Goal: Task Accomplishment & Management: Complete application form

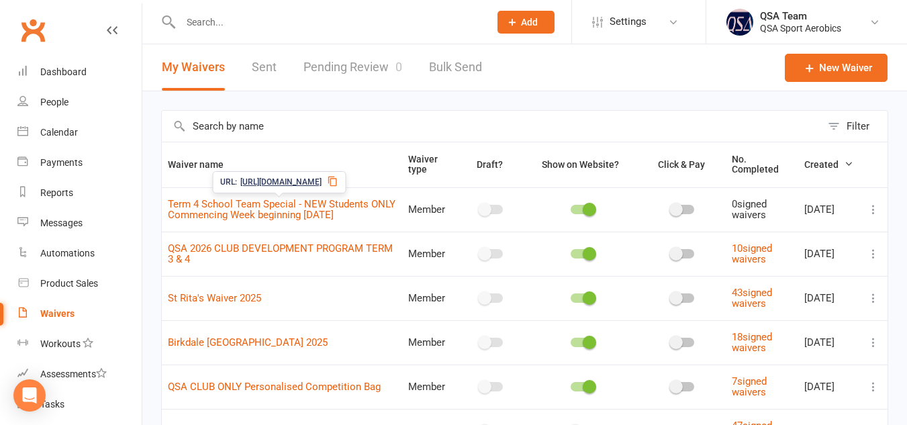
click at [299, 214] on span "Term 4 School Team Special - NEW Students ONLY Commencing Week beginning [DATE]" at bounding box center [282, 209] width 228 height 37
click at [291, 219] on link "Term 4 School Team Special - NEW Students ONLY Commencing Week beginning [DATE]" at bounding box center [282, 209] width 228 height 23
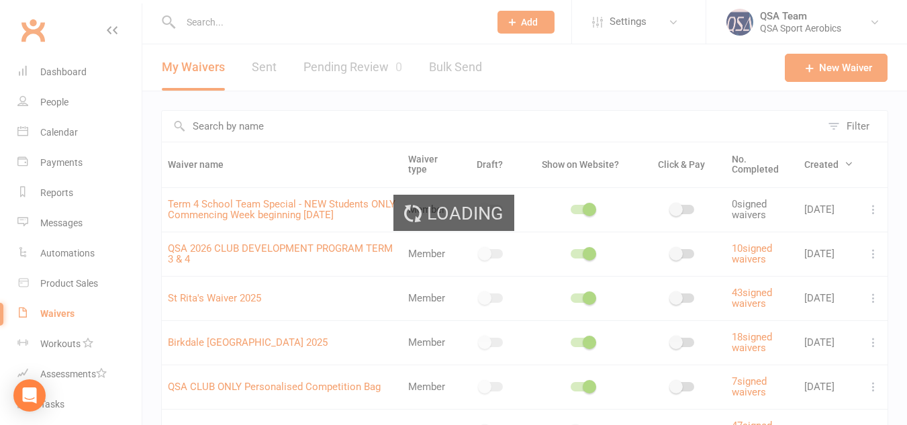
select select "applies_to_primary_signee"
select select "bank_account"
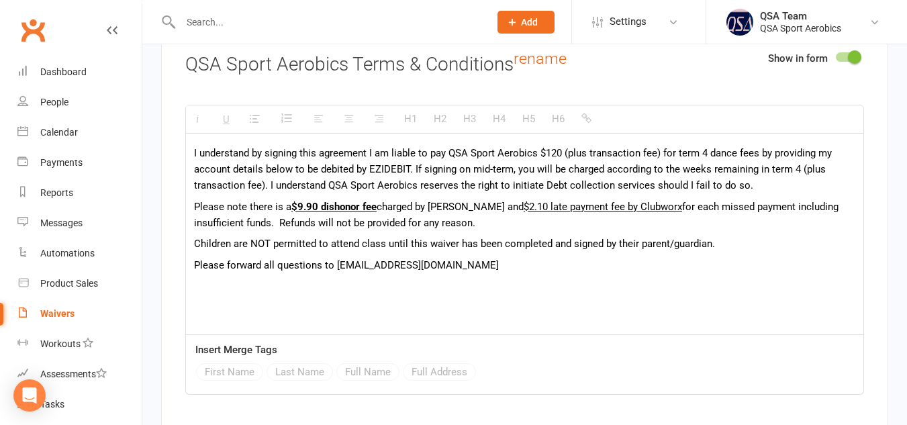
scroll to position [2602, 0]
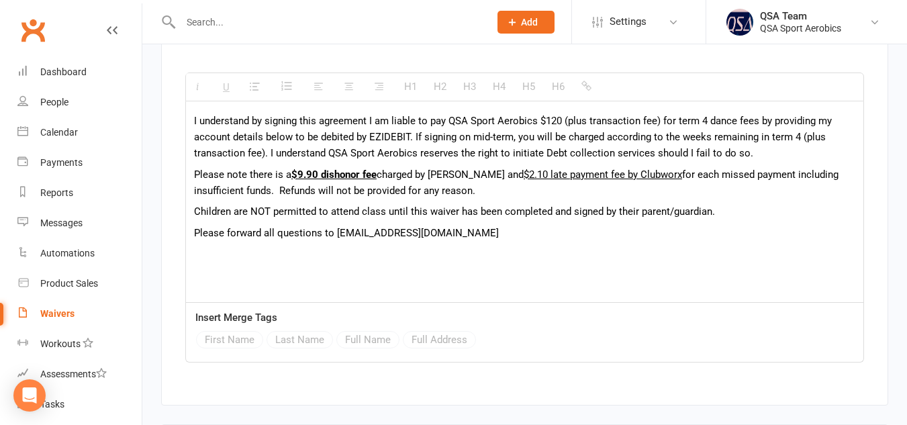
click at [412, 143] on p "I understand by signing this agreement I am liable to pay QSA Sport Aerobics $1…" at bounding box center [524, 137] width 661 height 48
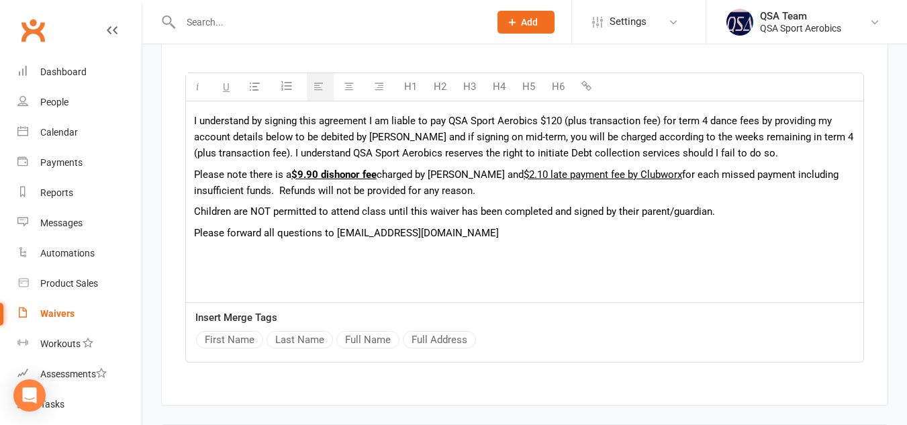
click at [551, 142] on p "I understand by signing this agreement I am liable to pay QSA Sport Aerobics $1…" at bounding box center [524, 137] width 661 height 48
click at [264, 161] on p "I understand by signing this agreement I am liable to pay QSA Sport Aerobics $1…" at bounding box center [524, 137] width 661 height 48
click at [653, 146] on p "I understand by signing this agreement I am liable to pay QSA Sport Aerobics $1…" at bounding box center [524, 137] width 661 height 48
click at [606, 144] on p "I understand by signing this agreement I am liable to pay QSA Sport Aerobics $1…" at bounding box center [524, 137] width 661 height 48
click at [660, 131] on p "I understand by signing this agreement I am liable to pay QSA Sport Aerobics $1…" at bounding box center [524, 137] width 661 height 48
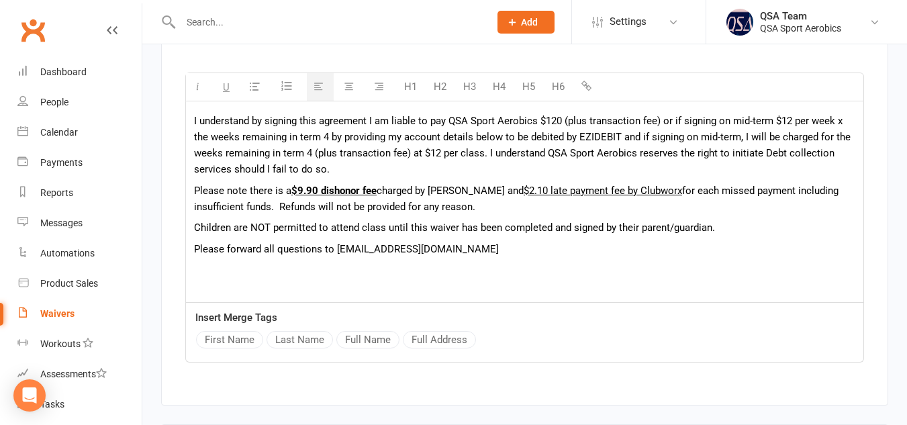
click at [671, 128] on p "I understand by signing this agreement I am liable to pay QSA Sport Aerobics $1…" at bounding box center [524, 145] width 661 height 64
click at [773, 128] on p "I understand by signing this agreement I am liable to pay QSA Sport Aerobics $1…" at bounding box center [524, 145] width 661 height 64
click at [835, 127] on p "I understand by signing this agreement I am liable to pay QSA Sport Aerobics $1…" at bounding box center [524, 145] width 661 height 64
click at [280, 146] on p "I understand by signing this agreement I am liable to pay QSA Sport Aerobics $1…" at bounding box center [524, 145] width 661 height 64
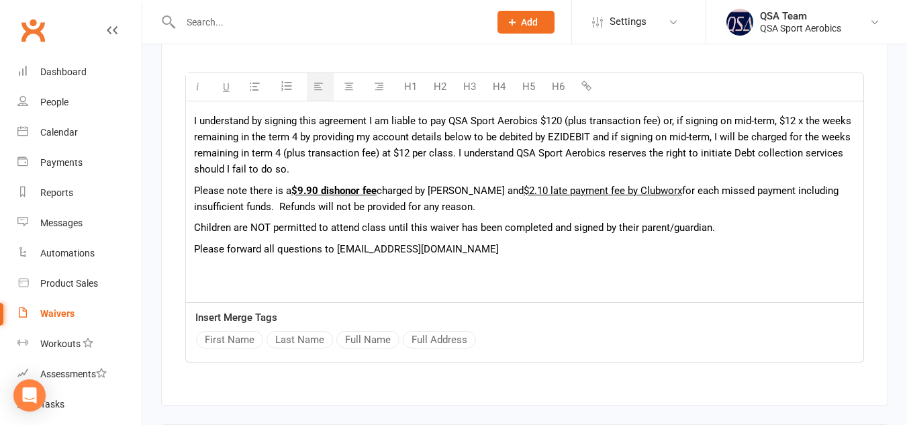
click at [328, 146] on p "I understand by signing this agreement I am liable to pay QSA Sport Aerobics $1…" at bounding box center [524, 145] width 661 height 64
click at [616, 144] on p "I understand by signing this agreement I am liable to pay QSA Sport Aerobics $1…" at bounding box center [524, 145] width 661 height 64
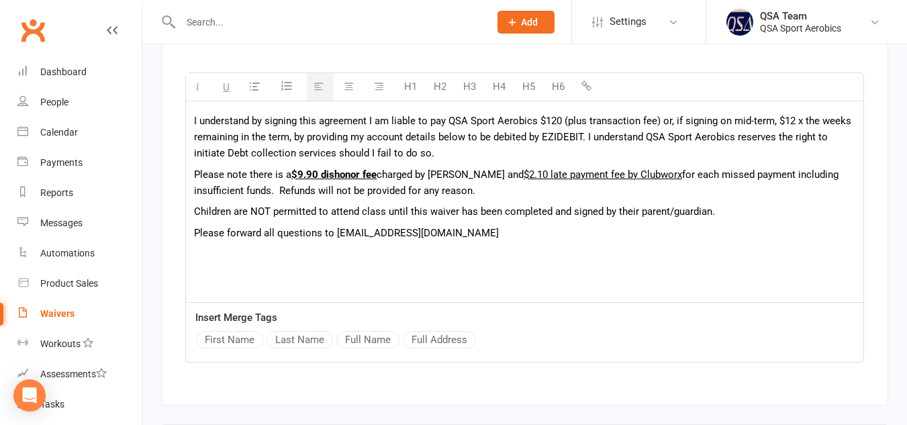
click at [655, 176] on p "Please note there is a $9.90 dishonor fee charged by [PERSON_NAME] and $2.10 la…" at bounding box center [524, 182] width 661 height 32
click at [457, 159] on p "I understand by signing this agreement I am liable to pay QSA Sport Aerobics $1…" at bounding box center [524, 137] width 661 height 48
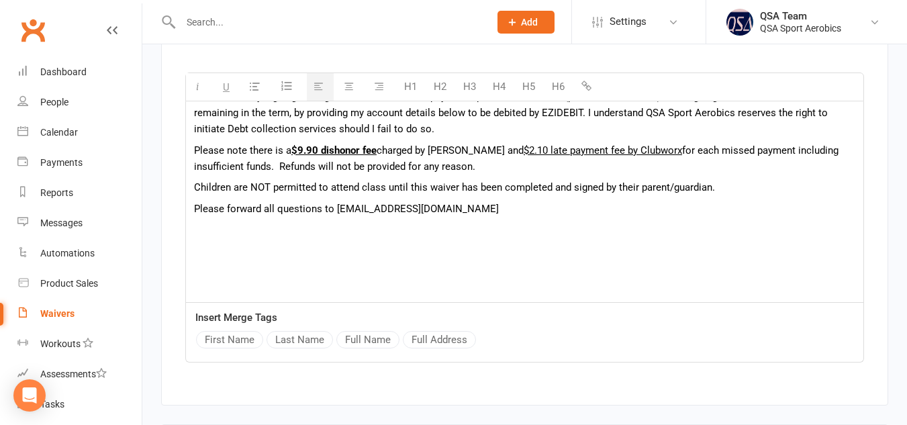
scroll to position [25, 0]
click at [628, 187] on p "Children are NOT permitted to attend class until this waiver has been completed…" at bounding box center [524, 187] width 661 height 16
click at [737, 195] on p "Children are NOT permitted to attend class until this waiver has been completed…" at bounding box center [524, 187] width 661 height 16
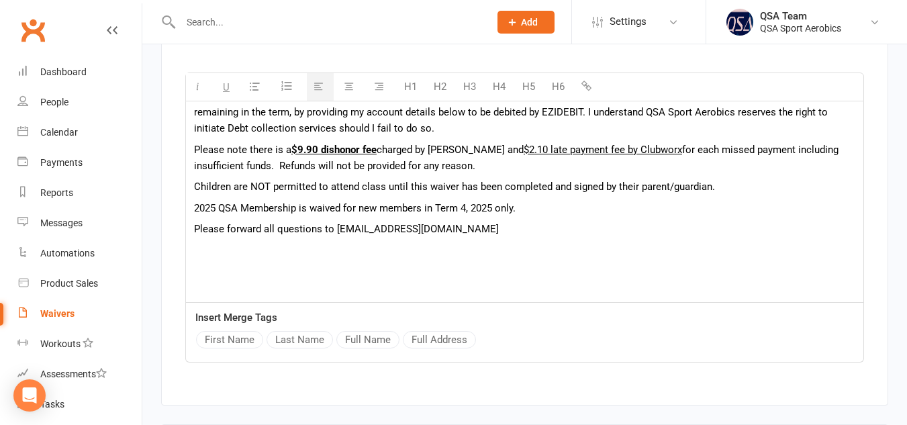
click at [309, 216] on p "2025 QSA Membership is waived for new members in Term 4, 2025 only." at bounding box center [524, 208] width 661 height 16
click at [389, 216] on p "2025 QSA Membership has been waived for new members in Term 4, 2025 only." at bounding box center [524, 208] width 661 height 16
click at [457, 213] on p "2025 QSA Membership has been waived for new members in Term 4, 2025 only." at bounding box center [524, 208] width 661 height 16
click at [599, 216] on p "2025 QSA Membership has been waived for new members signing on in Term 4, 2025 …" at bounding box center [524, 208] width 661 height 16
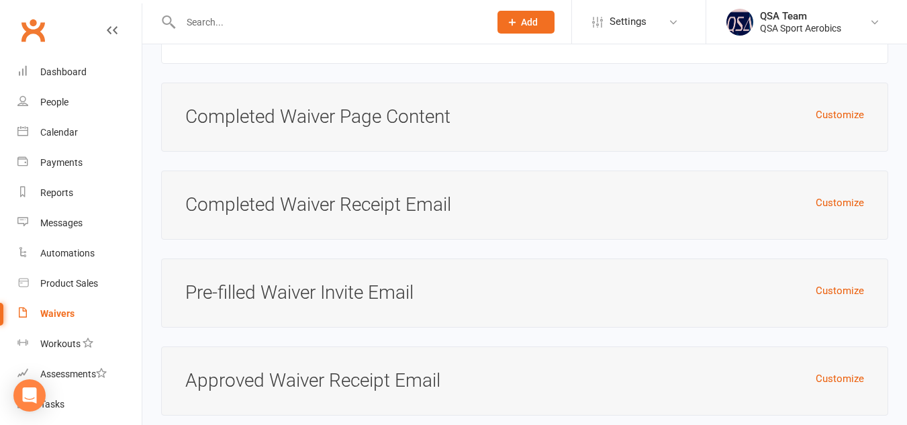
scroll to position [5326, 0]
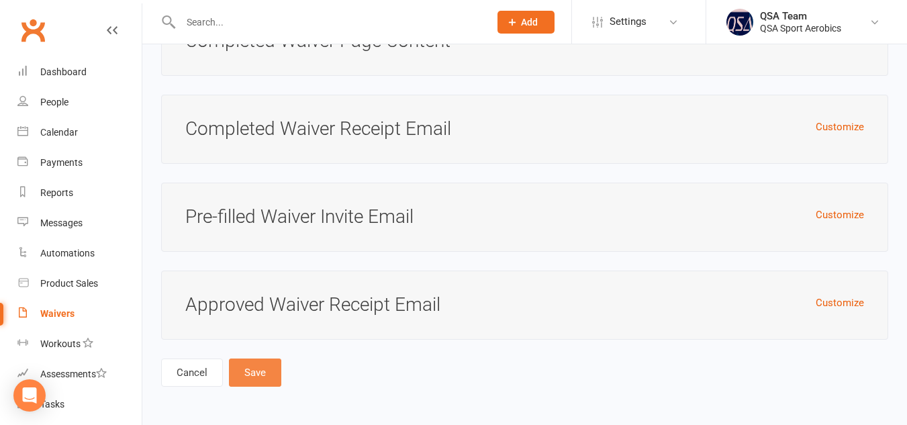
click at [250, 372] on button "Save" at bounding box center [255, 373] width 52 height 28
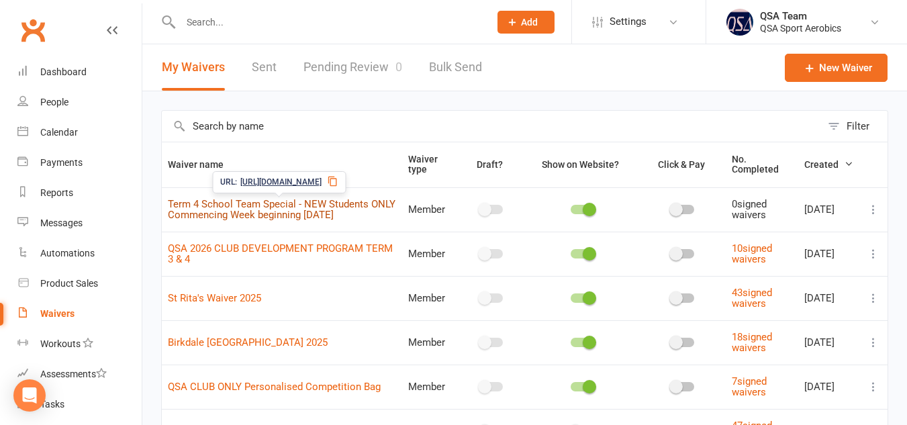
click at [241, 218] on link "Term 4 School Team Special - NEW Students ONLY Commencing Week beginning [DATE]" at bounding box center [282, 209] width 228 height 23
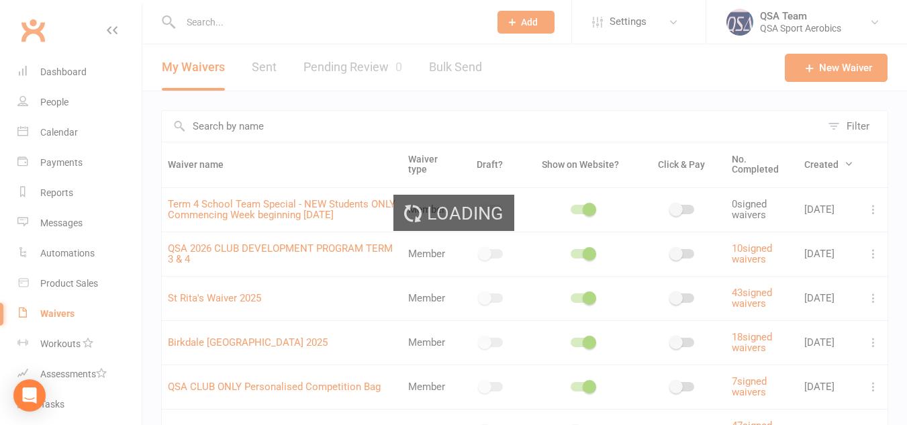
select select "applies_to_primary_signee"
select select "bank_account"
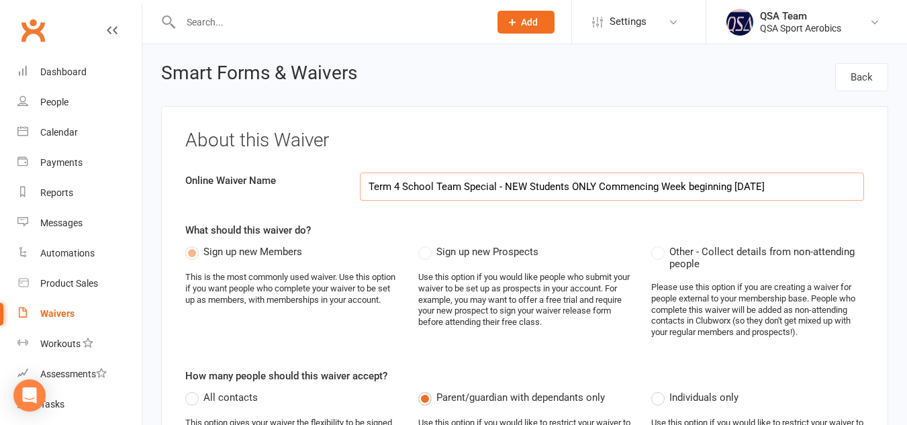
click at [459, 183] on input "Term 4 School Team Special - NEW Students ONLY Commencing Week beginning [DATE]" at bounding box center [612, 187] width 504 height 28
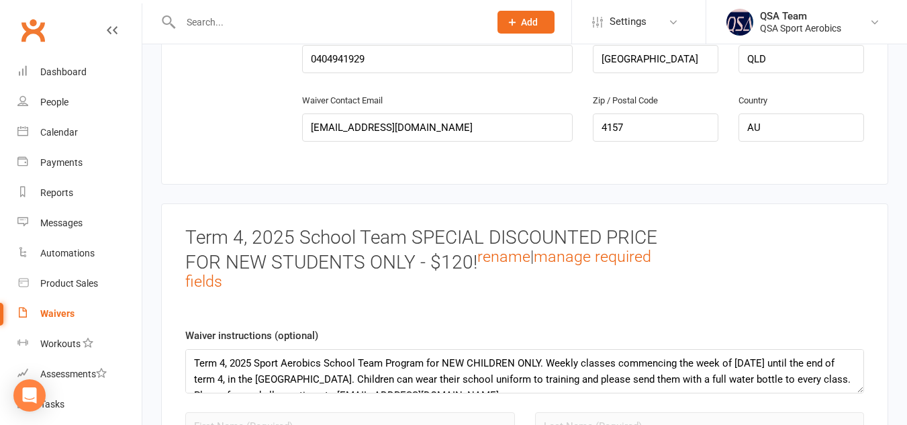
scroll to position [938, 0]
type input "Term 4 School Teams Special - NEW Students ONLY Commencing Week beginning [DATE]"
click at [405, 246] on h3 "Term 4, 2025 School Team SPECIAL DISCOUNTED PRICE FOR NEW STUDENTS ONLY - $120!…" at bounding box center [437, 264] width 504 height 70
click at [487, 267] on link "rename" at bounding box center [503, 257] width 53 height 19
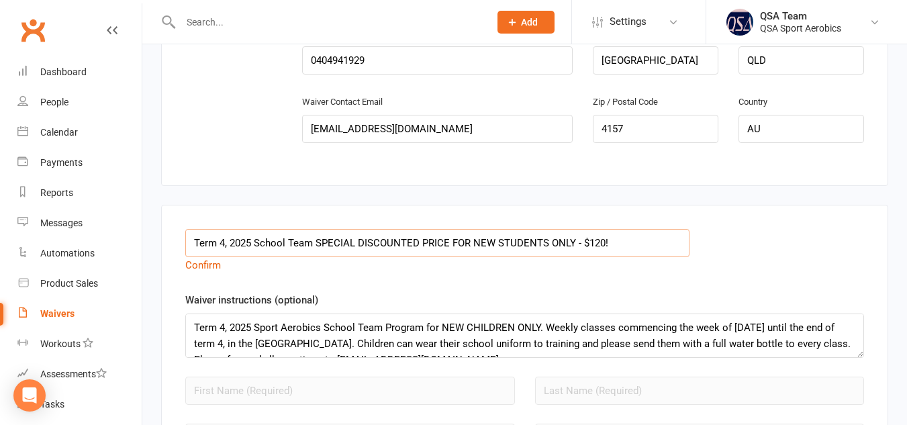
click at [312, 256] on input "Term 4, 2025 School Team SPECIAL DISCOUNTED PRICE FOR NEW STUDENTS ONLY - $120!" at bounding box center [437, 243] width 504 height 28
click at [618, 252] on input "Term 4, 2025 School Teams - SPECIAL DISCOUNTED PRICE FOR NEW STUDENTS ONLY - $1…" at bounding box center [437, 243] width 504 height 28
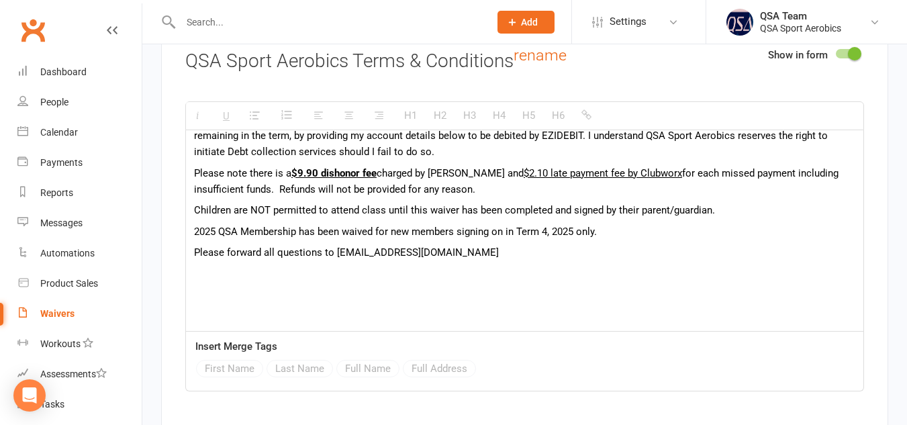
scroll to position [31, 0]
type input "Term 4, 2025 School Teams - SPECIAL DISCOUNTED PRICE FOR NEW STUDENTS ONLY - $1…"
click at [651, 239] on p "2025 QSA Membership has been waived for new members signing on in Term 4, 2025 …" at bounding box center [524, 231] width 661 height 16
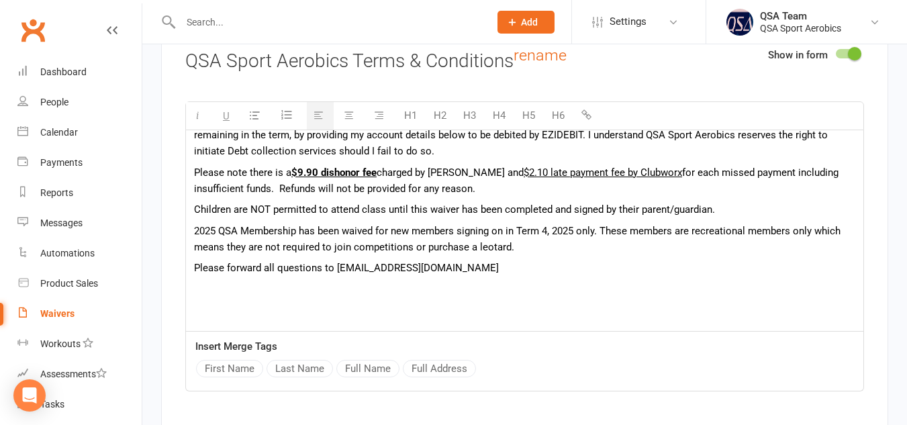
click at [193, 238] on div "I understand by signing this agreement I am liable to pay QSA Sport Aerobics $1…" at bounding box center [524, 234] width 677 height 271
click at [477, 240] on p "NEW MEMBERS IN TERM 4, 2025 - The 2025 QSA Membership has been waived for new m…" at bounding box center [524, 239] width 661 height 32
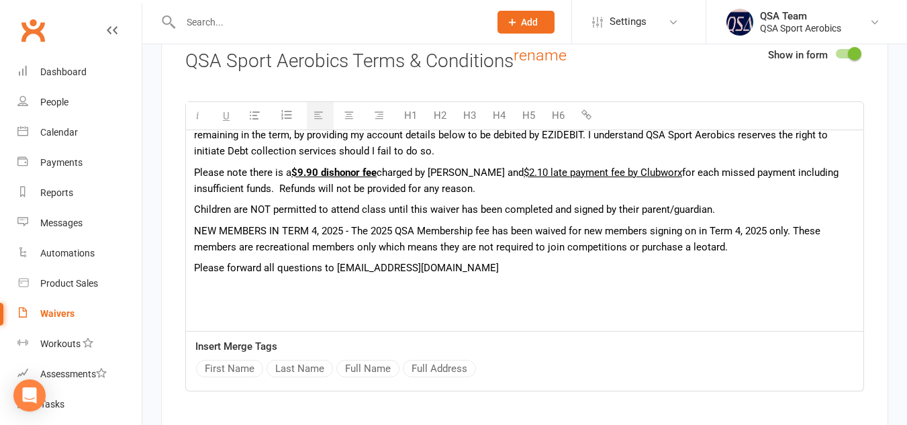
click at [377, 255] on p "NEW MEMBERS IN TERM 4, 2025 - The 2025 QSA Membership fee has been waived for n…" at bounding box center [524, 239] width 661 height 32
click at [689, 255] on p "NEW MEMBERS IN TERM 4, 2025 - The 2025 QSA Membership fee has been waived for n…" at bounding box center [524, 239] width 661 height 32
click at [721, 255] on p "NEW MEMBERS IN TERM 4, 2025 - The 2025 QSA Membership fee has been waived for n…" at bounding box center [524, 239] width 661 height 32
click at [706, 255] on p "NEW MEMBERS IN TERM 4, 2025 - The 2025 QSA Membership fee has been waived for n…" at bounding box center [524, 239] width 661 height 32
click at [804, 255] on p "NEW MEMBERS IN TERM 4, 2025 - The 2025 QSA Membership fee has been waived for n…" at bounding box center [524, 239] width 661 height 32
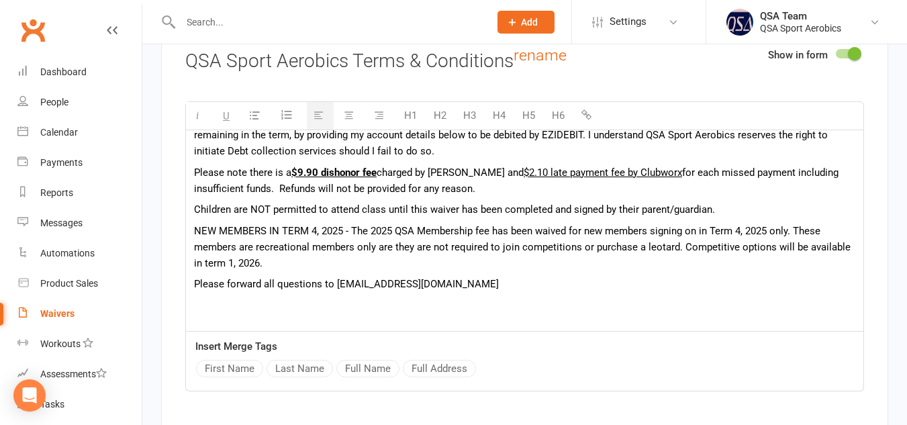
click at [765, 258] on p "NEW MEMBERS IN TERM 4, 2025 - The 2025 QSA Membership fee has been waived for n…" at bounding box center [524, 247] width 661 height 48
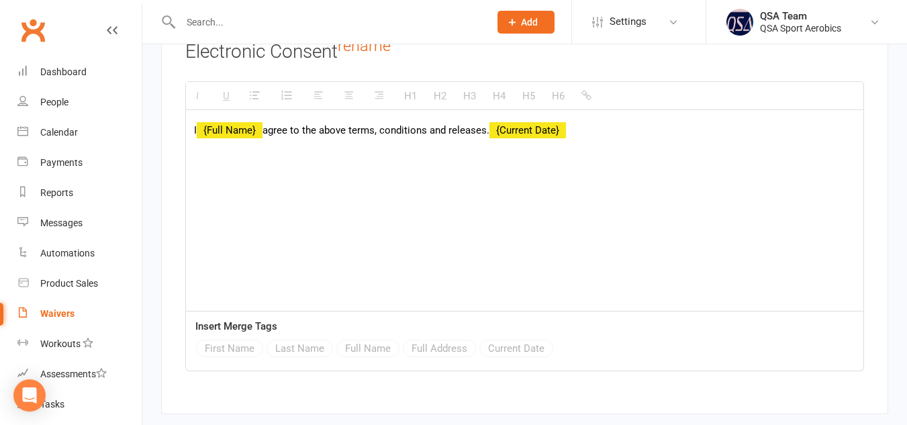
scroll to position [5290, 0]
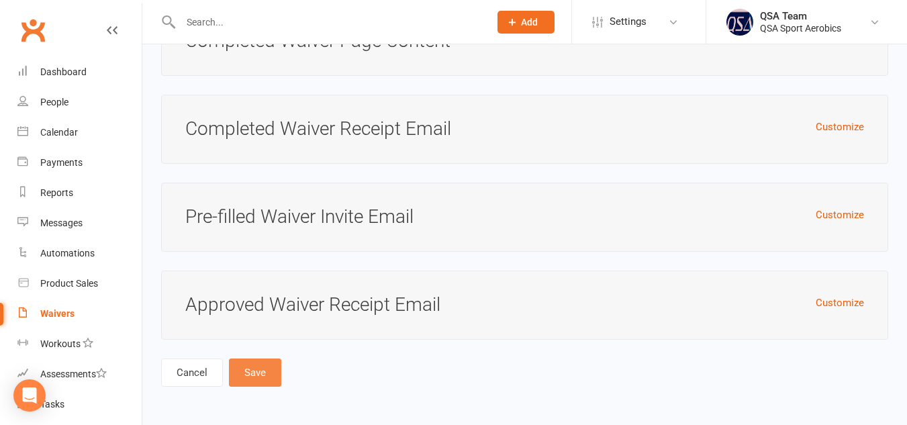
click at [254, 383] on button "Save" at bounding box center [255, 373] width 52 height 28
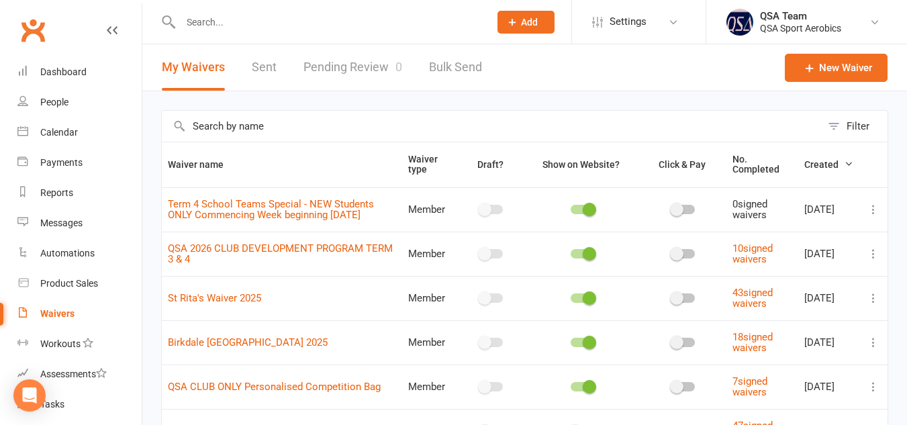
click at [236, 216] on span "Term 4 School Teams Special - NEW Students ONLY Commencing Week beginning [DATE]" at bounding box center [271, 209] width 206 height 37
click at [231, 216] on span "Term 4 School Teams Special - NEW Students ONLY Commencing Week beginning [DATE]" at bounding box center [271, 209] width 206 height 37
click at [218, 213] on span "Term 4 School Teams Special - NEW Students ONLY Commencing Week beginning [DATE]" at bounding box center [271, 209] width 206 height 37
click at [266, 211] on span "Term 4 School Teams Special - NEW Students ONLY Commencing Week beginning [DATE]" at bounding box center [271, 209] width 206 height 37
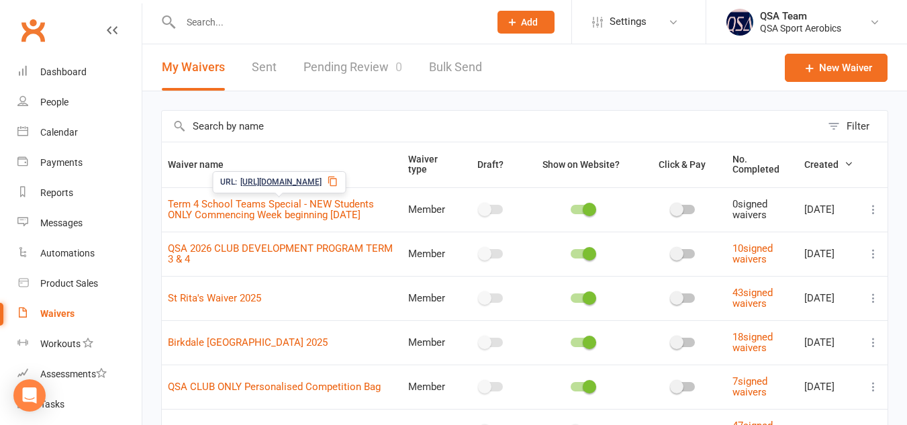
click at [256, 214] on span "Term 4 School Teams Special - NEW Students ONLY Commencing Week beginning [DATE]" at bounding box center [271, 209] width 206 height 37
click at [266, 203] on link "Term 4 School Teams Special - NEW Students ONLY Commencing Week beginning [DATE]" at bounding box center [271, 209] width 206 height 23
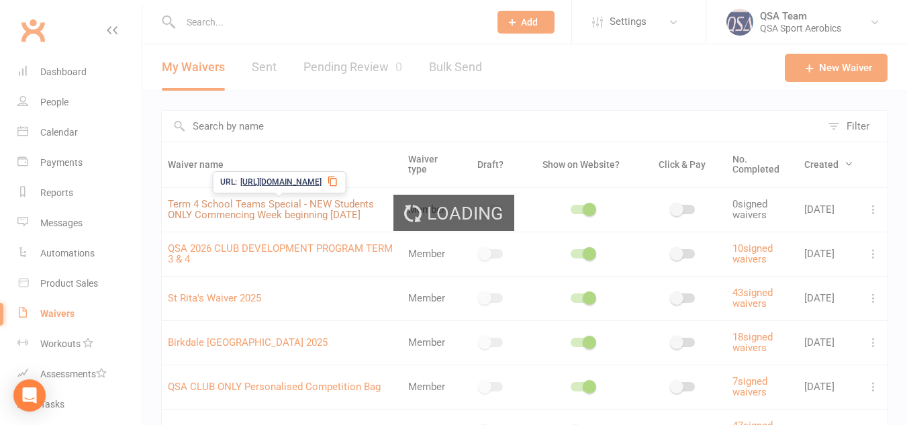
select select "applies_to_primary_signee"
select select "bank_account"
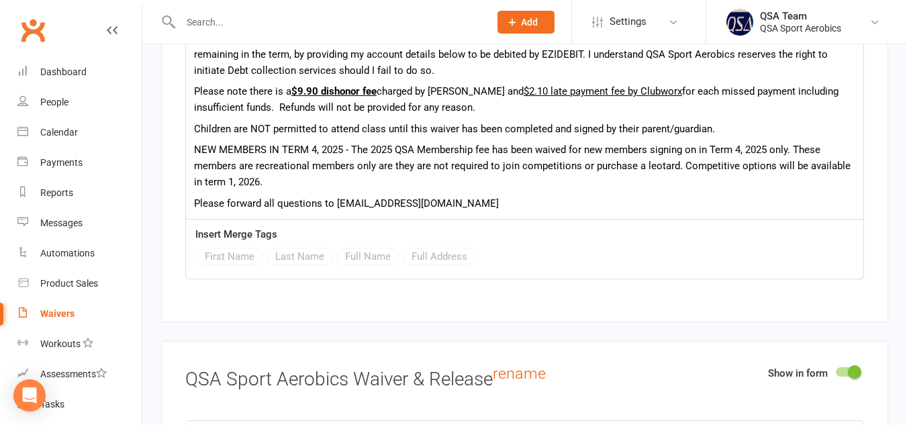
scroll to position [2685, 0]
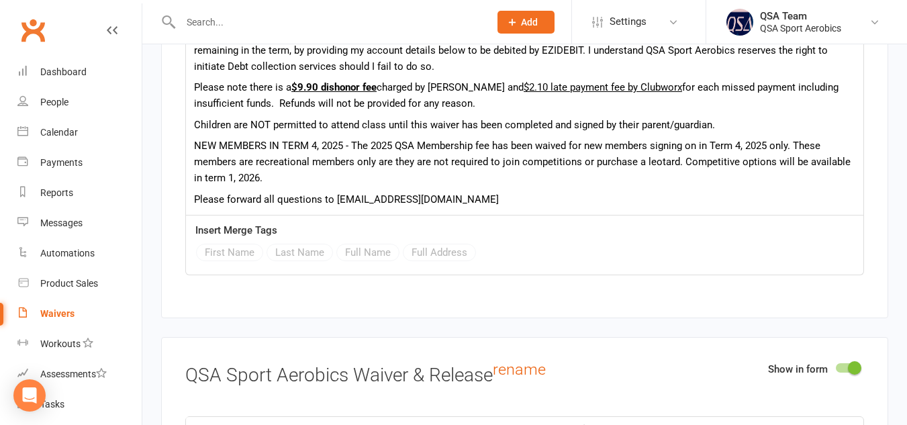
click at [414, 158] on p "NEW MEMBERS IN TERM 4, 2025 - The 2025 QSA Membership fee has been waived for n…" at bounding box center [524, 162] width 661 height 48
click at [820, 158] on p "NEW MEMBERS IN TERM 4, 2025 - The 2025 QSA Annual Membership fee has been waive…" at bounding box center [524, 162] width 661 height 48
click at [377, 186] on p "NEW MEMBERS IN TERM 4, 2025 - The 2025 QSA Annual Membership fee has been waive…" at bounding box center [524, 162] width 661 height 48
click at [391, 181] on p "NEW MEMBERS IN TERM 4, 2025 - The 2025 QSA Annual Membership fee has been waive…" at bounding box center [524, 162] width 661 height 48
click at [408, 186] on p "NEW MEMBERS IN TERM 4, 2025 - The 2025 QSA Annual Membership fee has been waive…" at bounding box center [524, 162] width 661 height 48
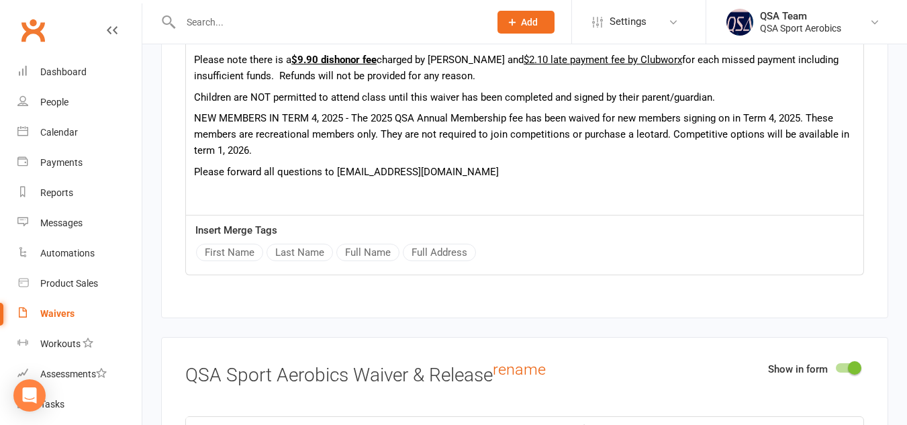
scroll to position [28, 0]
click at [291, 158] on p "NEW MEMBERS IN TERM 4, 2025 - The 2025 QSA Annual Membership fee has been waive…" at bounding box center [524, 133] width 661 height 48
click at [518, 157] on p "NEW MEMBERS IN TERM 4, 2025 - The 2025 QSA Annual Membership fee has been waive…" at bounding box center [524, 133] width 661 height 48
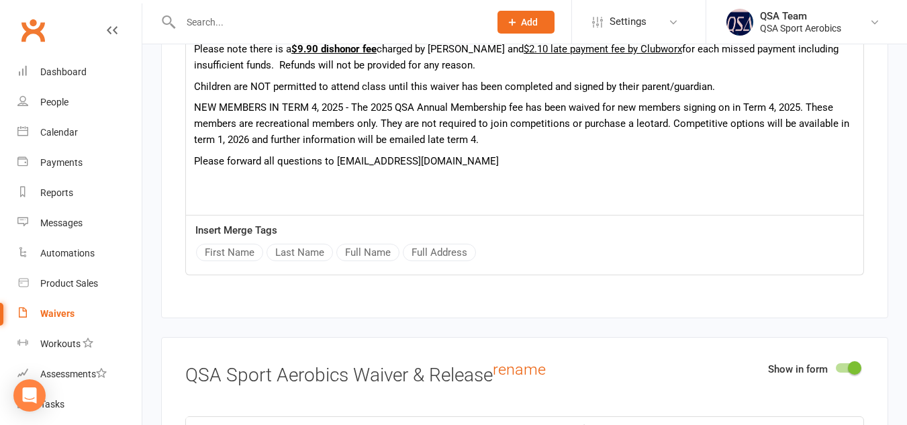
scroll to position [39, 0]
click at [574, 185] on div "I understand by signing this agreement I am liable to pay QSA Sport Aerobics $1…" at bounding box center [524, 118] width 677 height 287
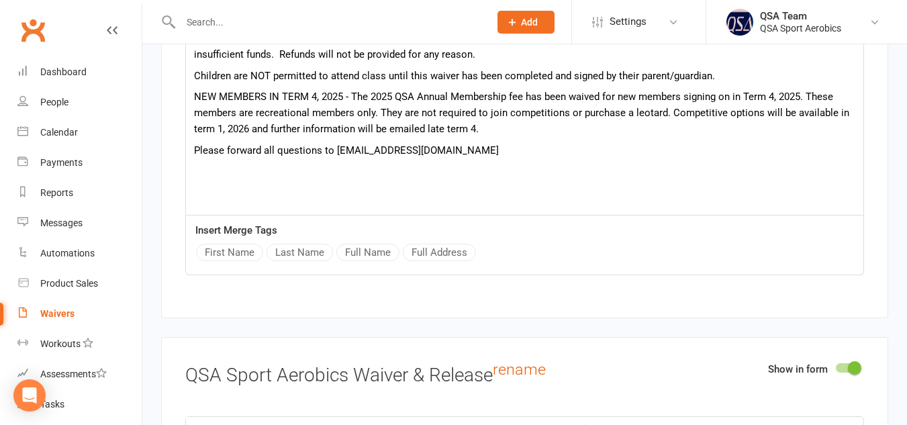
scroll to position [50, 0]
click at [502, 136] on p "NEW MEMBERS IN TERM 4, 2025 - The 2025 QSA Annual Membership fee has been waive…" at bounding box center [524, 112] width 661 height 48
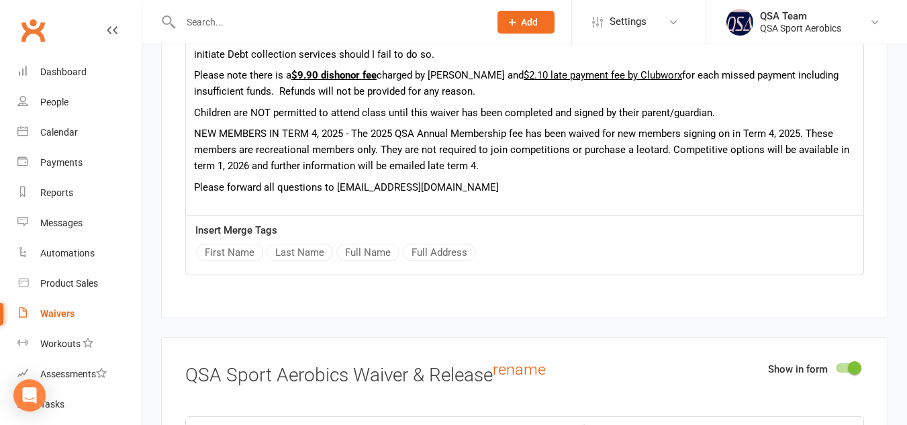
scroll to position [13, 0]
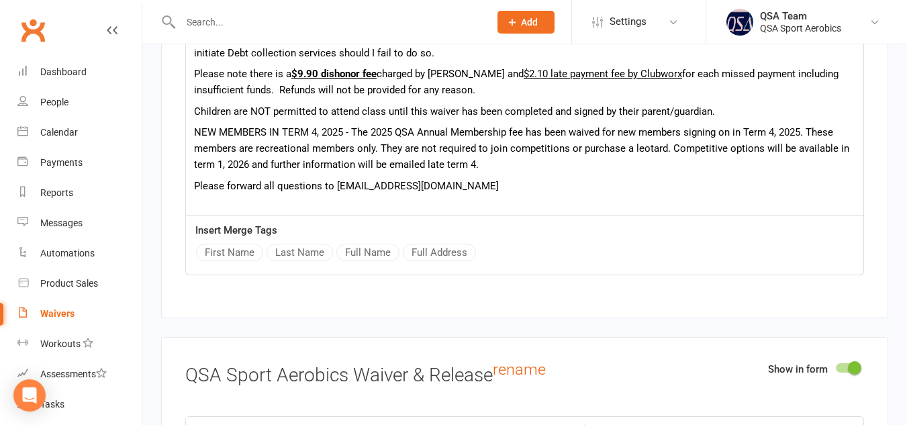
click at [363, 120] on p "Children are NOT permitted to attend class until this waiver has been completed…" at bounding box center [524, 111] width 661 height 16
click at [452, 120] on p "Children are NOT permitted to attend Sport Aerobics class until this waiver has…" at bounding box center [524, 111] width 661 height 16
click at [363, 120] on p "Children are NOT permitted to attend Sport Aerobics classes until this waiver h…" at bounding box center [524, 111] width 661 height 16
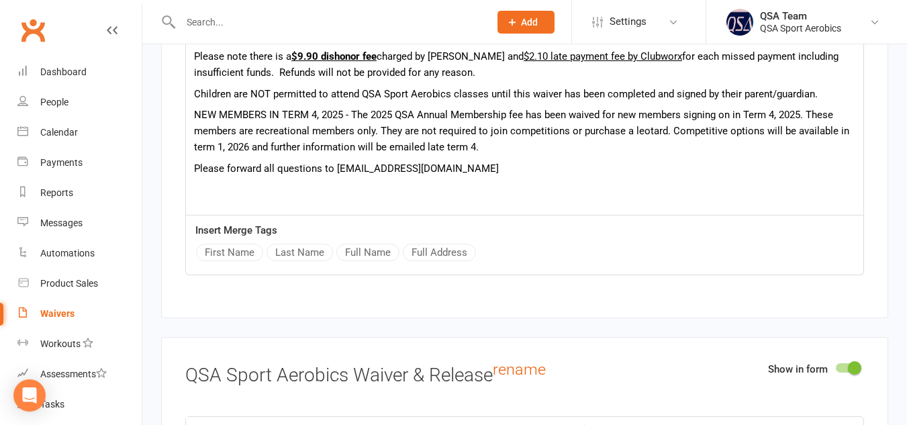
scroll to position [32, 0]
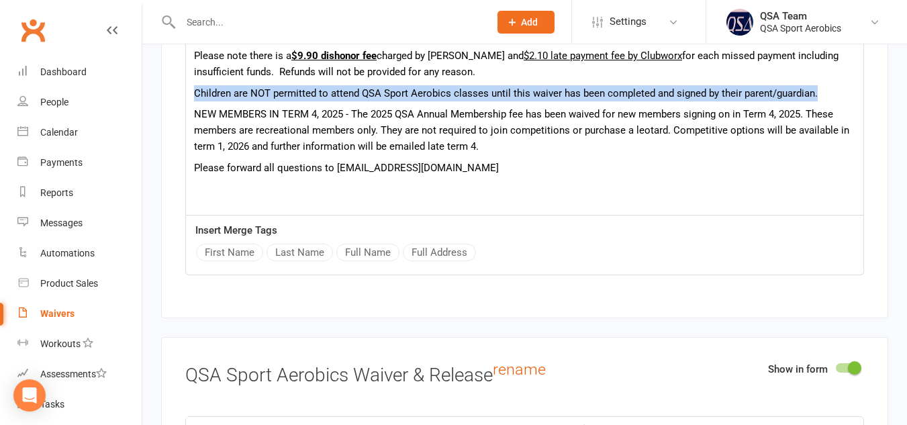
drag, startPoint x: 816, startPoint y: 104, endPoint x: 194, endPoint y: 97, distance: 621.7
click at [194, 97] on div "I understand by signing this agreement I am liable to pay QSA Sport Aerobics $1…" at bounding box center [524, 126] width 677 height 287
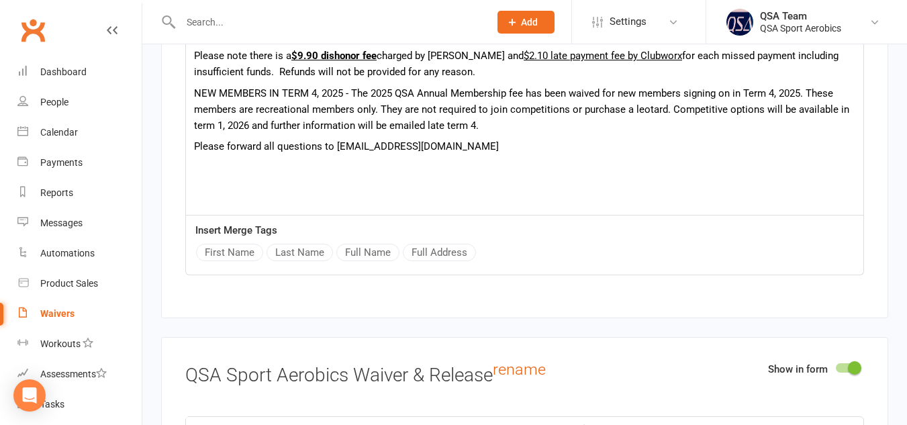
click at [526, 154] on p "P lease forward all questions to [EMAIL_ADDRESS][DOMAIN_NAME]" at bounding box center [524, 146] width 661 height 16
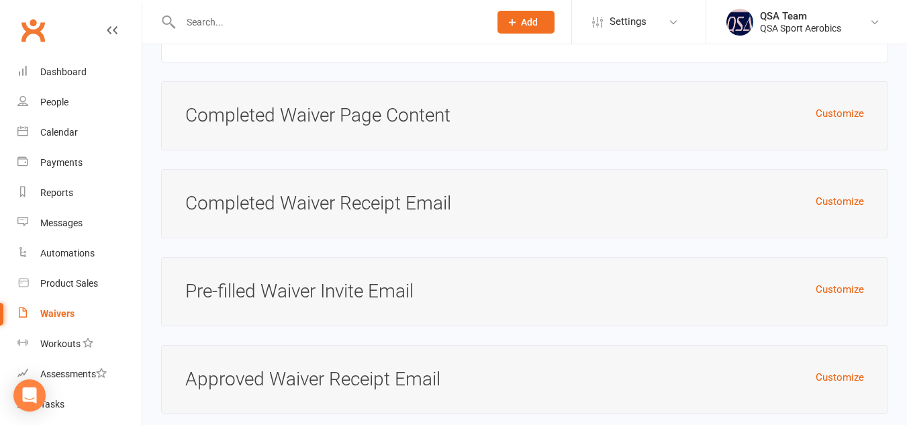
scroll to position [5326, 0]
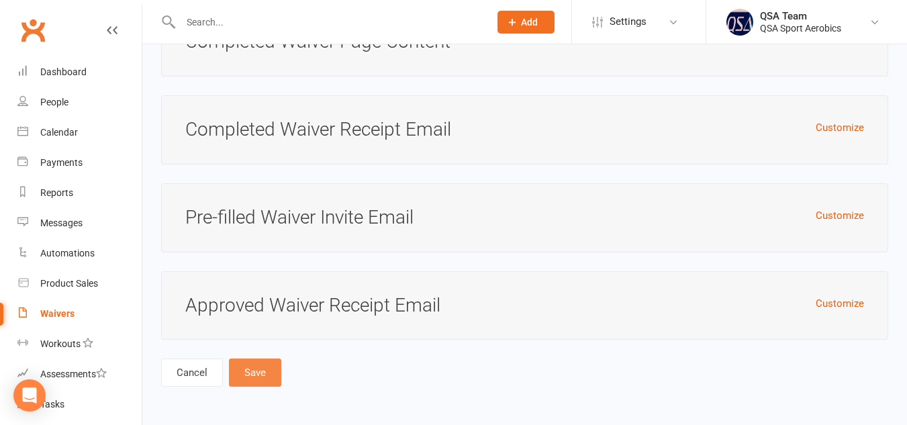
click at [244, 376] on button "Save" at bounding box center [255, 373] width 52 height 28
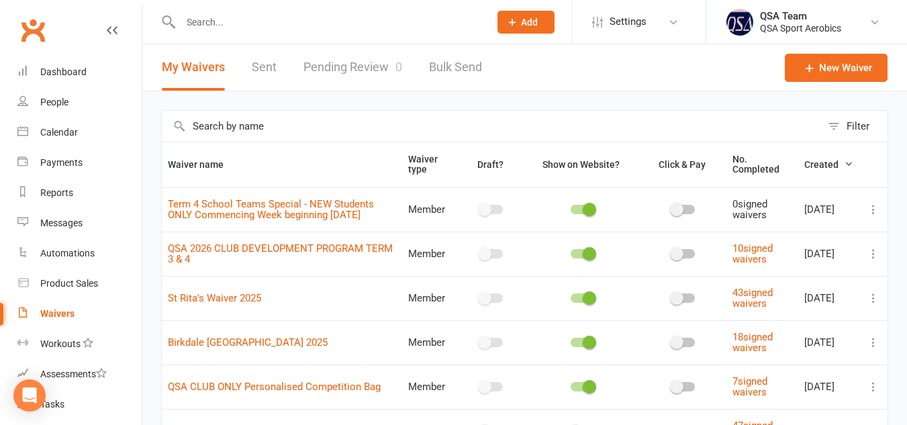
click at [248, 215] on span "Term 4 School Teams Special - NEW Students ONLY Commencing Week beginning [DATE]" at bounding box center [271, 209] width 206 height 37
click at [279, 216] on span "Term 4 School Teams Special - NEW Students ONLY Commencing Week beginning [DATE]" at bounding box center [271, 209] width 206 height 37
click at [278, 216] on span "Term 4 School Teams Special - NEW Students ONLY Commencing Week beginning [DATE]" at bounding box center [271, 209] width 206 height 37
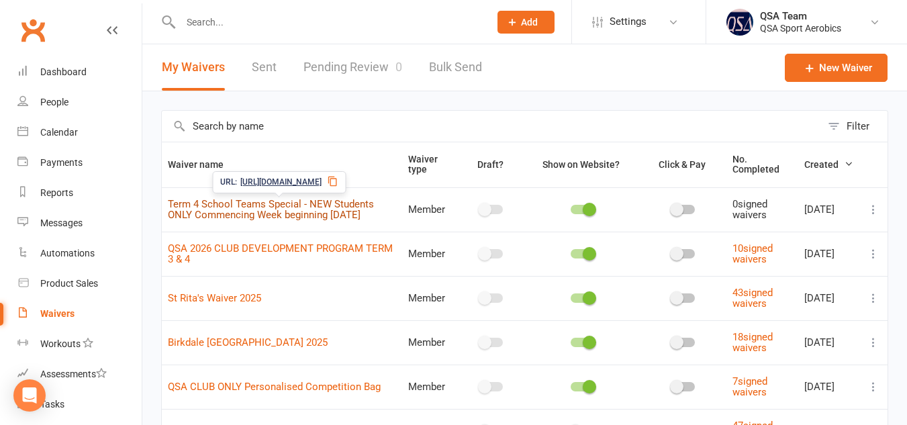
click at [226, 200] on link "Term 4 School Teams Special - NEW Students ONLY Commencing Week beginning [DATE]" at bounding box center [271, 209] width 206 height 23
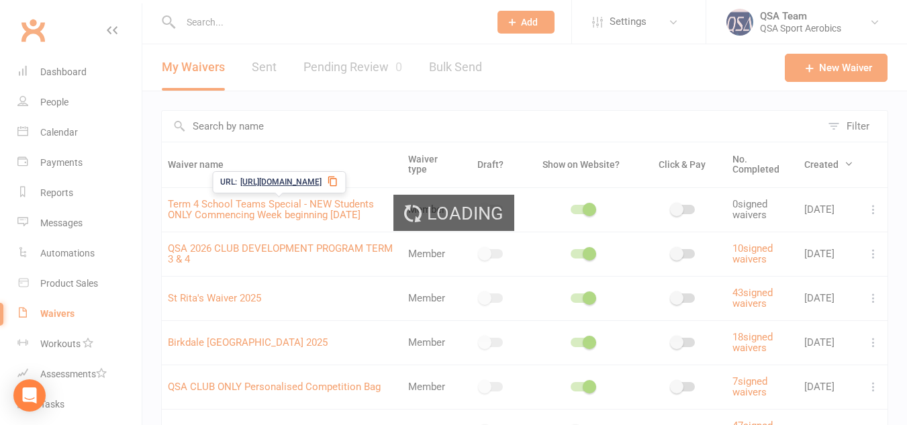
select select "applies_to_primary_signee"
select select "bank_account"
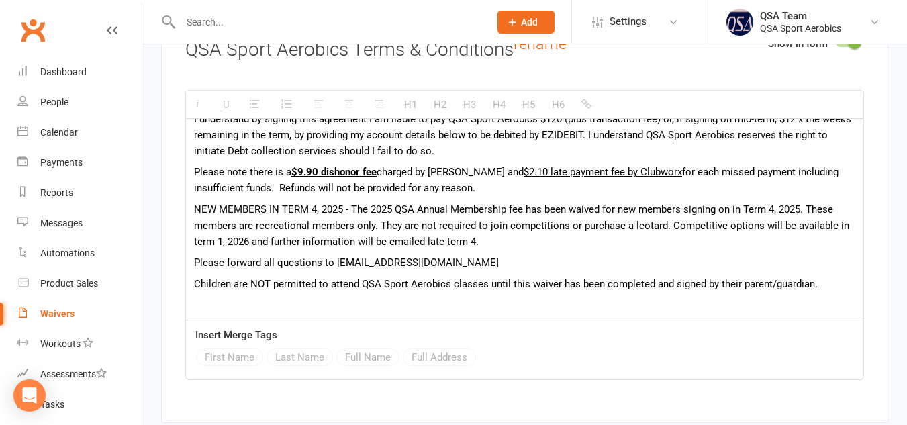
scroll to position [26, 0]
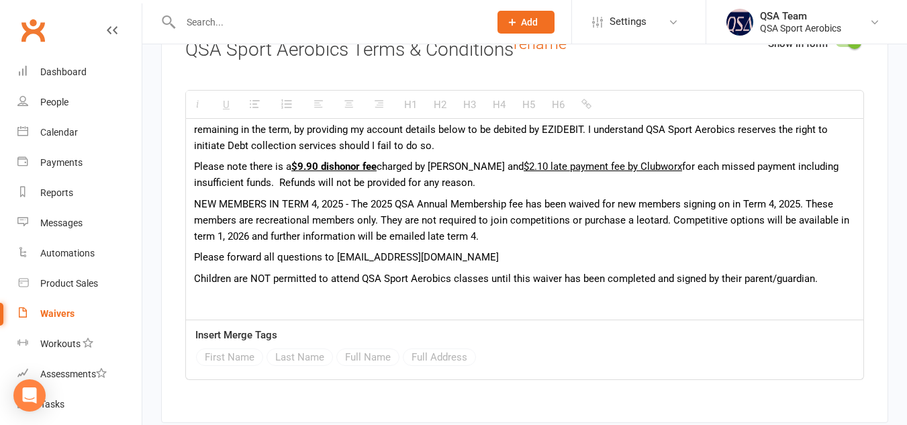
click at [193, 270] on div "I understand by signing this agreement I am liable to pay QSA Sport Aerobics $1…" at bounding box center [524, 236] width 677 height 287
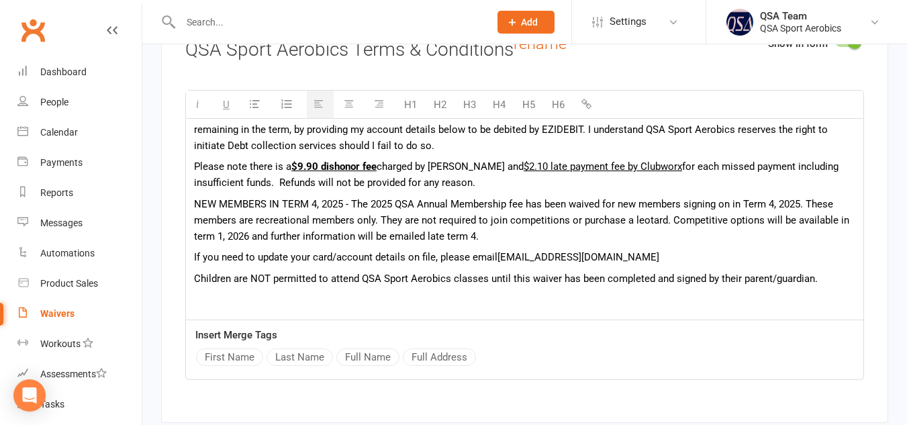
click at [660, 265] on p "If you need to update your card/account details on file, please email [EMAIL_AD…" at bounding box center [524, 257] width 661 height 16
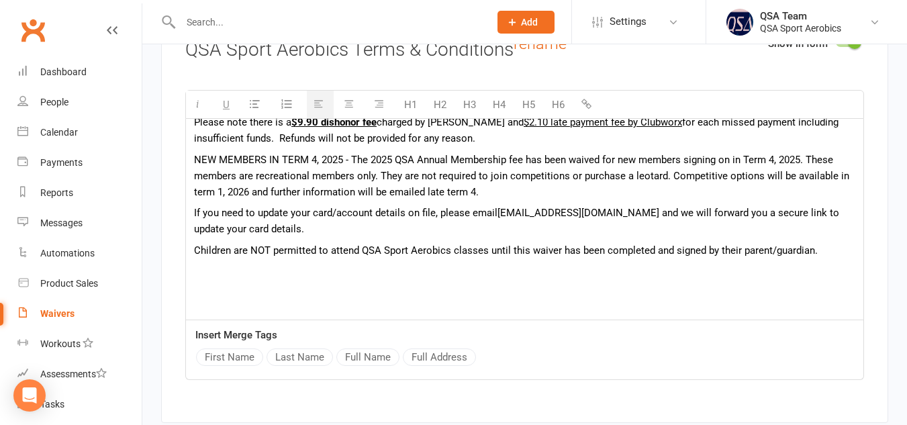
scroll to position [70, 0]
click at [595, 279] on p at bounding box center [524, 271] width 661 height 16
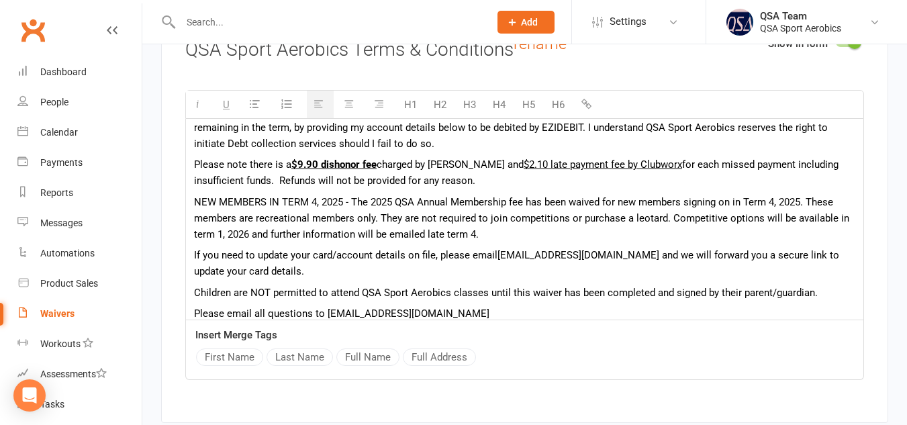
scroll to position [25, 0]
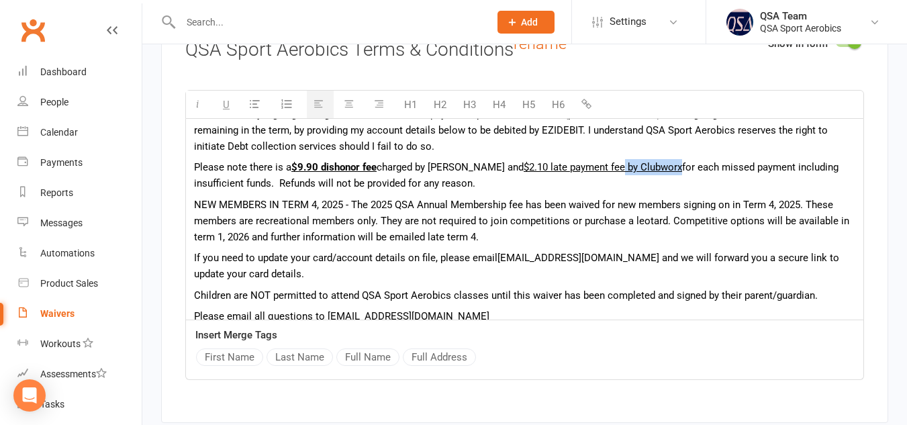
drag, startPoint x: 648, startPoint y: 179, endPoint x: 589, endPoint y: 178, distance: 58.4
click at [589, 173] on u "$2.10 late payment fee by Clubworx" at bounding box center [603, 167] width 158 height 12
click at [223, 109] on icon "button" at bounding box center [226, 104] width 7 height 10
click at [424, 303] on p "Children are NOT permitted to attend QSA Sport Aerobics classes until this waiv…" at bounding box center [524, 295] width 661 height 16
click at [487, 180] on p "Please note there is a $9.90 dishonor fee charged by [PERSON_NAME] and $2.10 la…" at bounding box center [524, 175] width 661 height 32
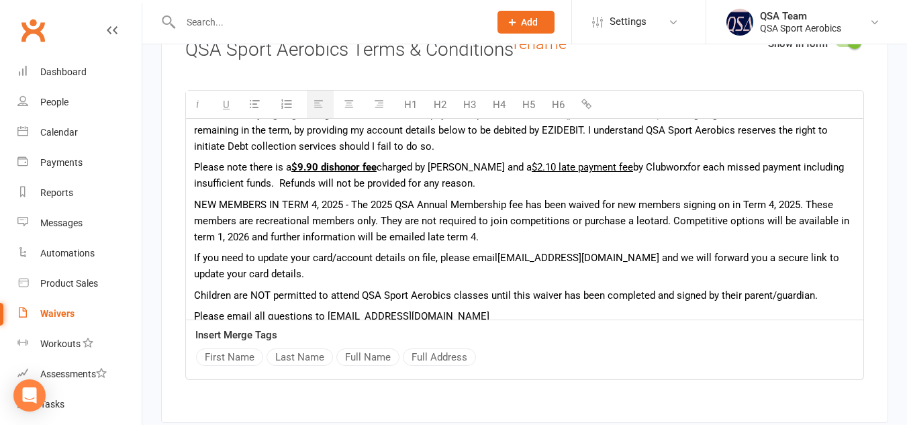
click at [600, 177] on p "Please note there is a $9.90 dishonor fee charged by [PERSON_NAME] and a $2.10 …" at bounding box center [524, 175] width 661 height 32
drag, startPoint x: 638, startPoint y: 183, endPoint x: 599, endPoint y: 181, distance: 39.7
click at [599, 181] on p "Please note there is a $9.90 dishonor fee charged by [PERSON_NAME] and a $2.10 …" at bounding box center [524, 175] width 661 height 32
click at [229, 111] on button "button" at bounding box center [227, 105] width 23 height 28
click at [523, 282] on p "If you need to update your card/account details on file, please email [EMAIL_AD…" at bounding box center [524, 266] width 661 height 32
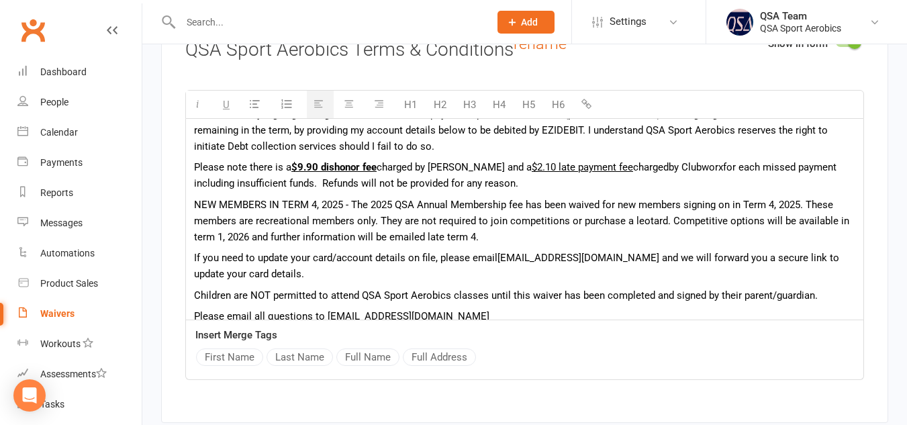
click at [312, 191] on p "Please note there is a $9.90 dishonor fee charged by [PERSON_NAME] and a $2.10 …" at bounding box center [524, 175] width 661 height 32
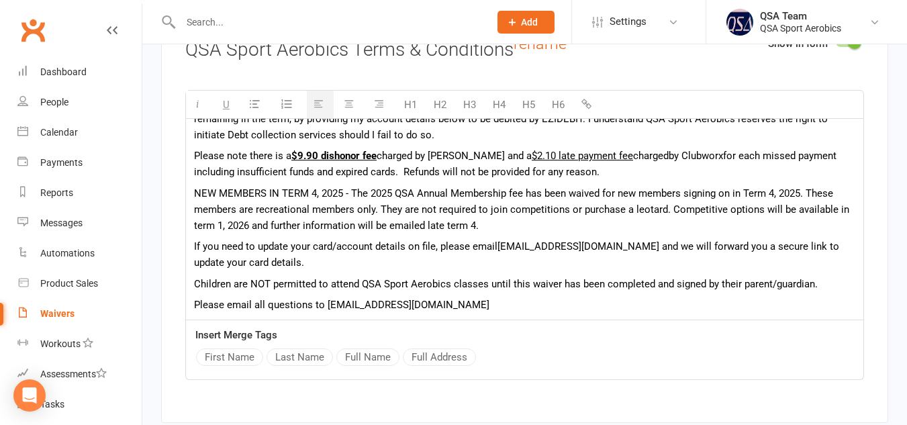
scroll to position [39, 0]
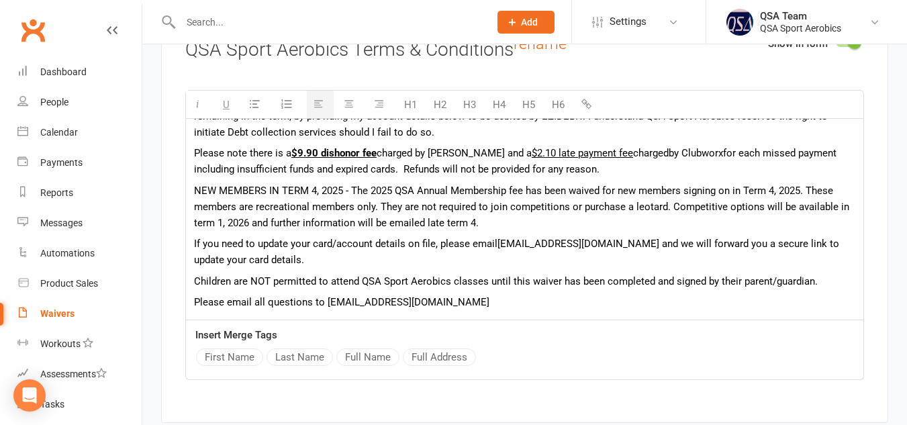
drag, startPoint x: 334, startPoint y: 275, endPoint x: 193, endPoint y: 254, distance: 143.1
click at [193, 254] on div "I understand by signing this agreement I am liable to pay QSA Sport Aerobics $1…" at bounding box center [524, 231] width 677 height 303
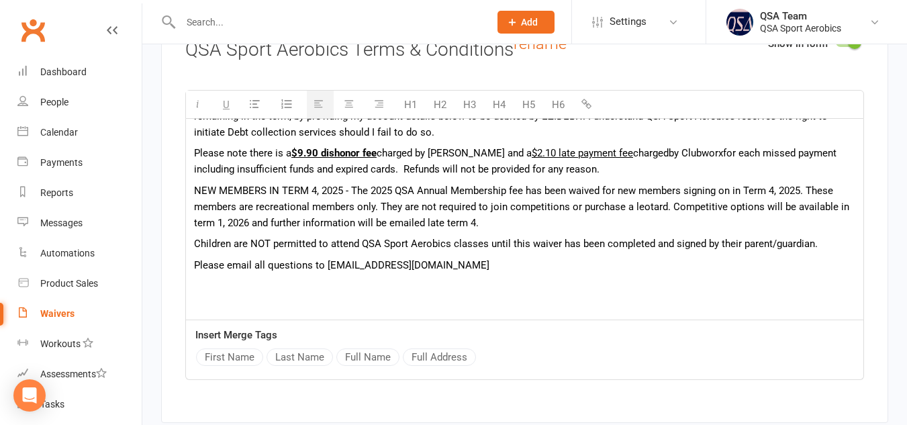
scroll to position [13, 0]
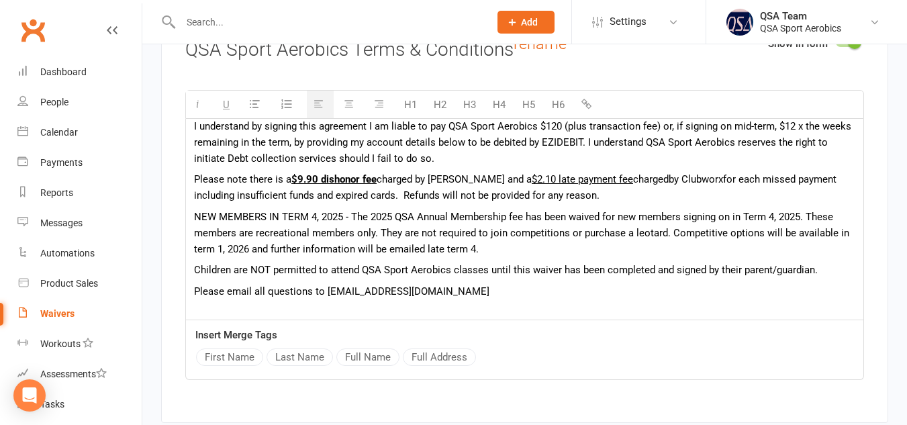
click at [405, 203] on p "Please note there is a $9.90 dishonor fee charged by [PERSON_NAME] and a $2.10 …" at bounding box center [524, 187] width 661 height 32
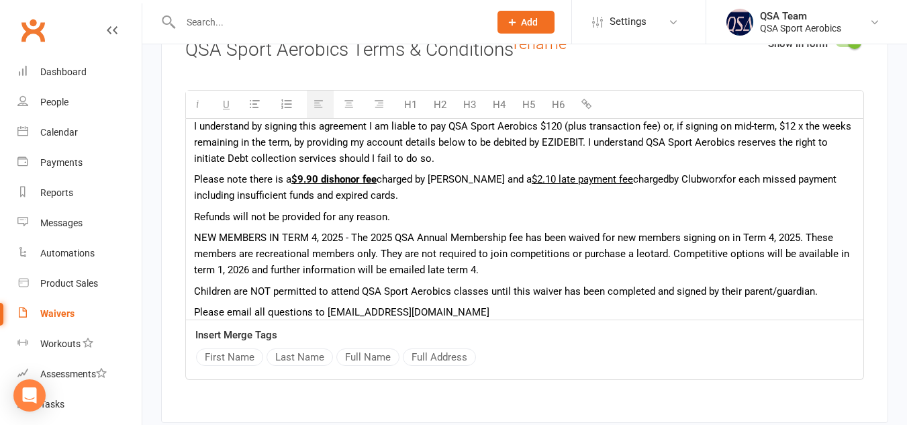
click at [405, 203] on p "Please note there is a $9.90 dishonor fee charged by [PERSON_NAME] and a $2.10 …" at bounding box center [524, 187] width 661 height 32
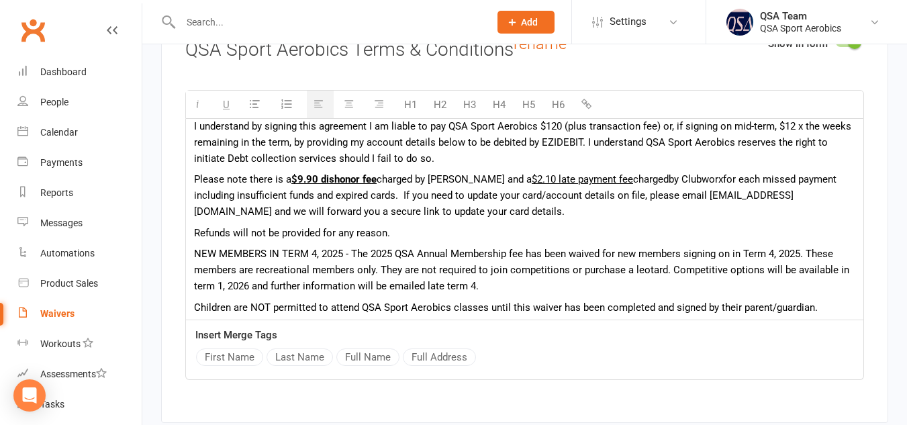
click at [645, 209] on p "Please note there is a $9.90 dishonor fee charged by [PERSON_NAME] and a $2.10 …" at bounding box center [524, 195] width 661 height 48
click at [636, 220] on p "Please note there is a $9.90 dishonor fee charged by [PERSON_NAME] and a $2.10 …" at bounding box center [524, 195] width 661 height 48
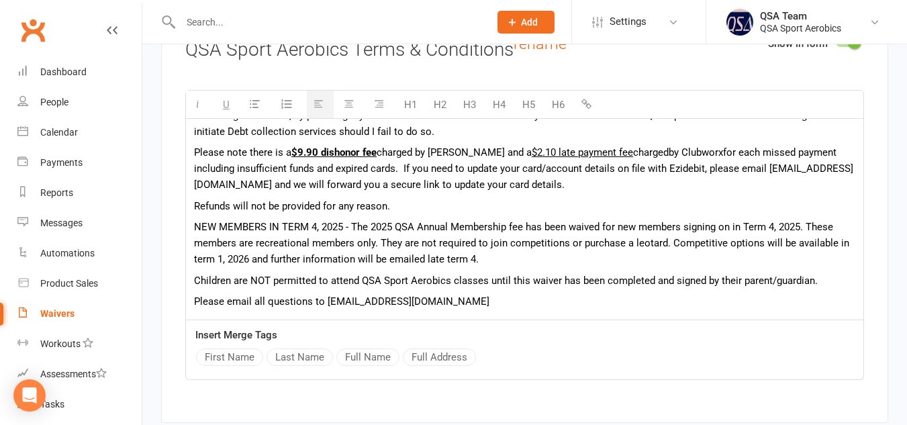
scroll to position [42, 0]
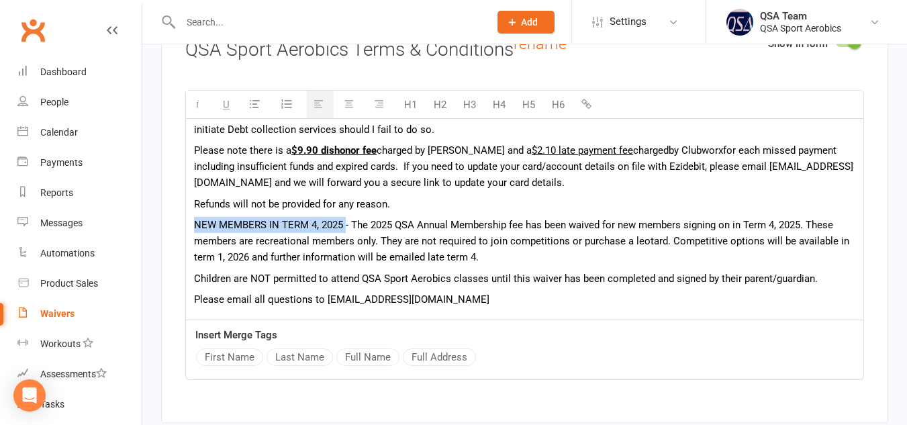
drag, startPoint x: 344, startPoint y: 234, endPoint x: 193, endPoint y: 230, distance: 151.1
click at [193, 230] on div "I understand by signing this agreement I am liable to pay QSA Sport Aerobics $1…" at bounding box center [524, 228] width 677 height 303
click at [191, 115] on button "button" at bounding box center [199, 105] width 27 height 28
click at [328, 252] on p "NEW MEMBERS IN TERM 4, 2025 - The 2025 QSA Annual Membership fee has been waive…" at bounding box center [524, 241] width 661 height 48
click at [414, 261] on p "NEW MEMBERS IN TERM 4, 2025 - The 2025 QSA Annual Membership fee has been waive…" at bounding box center [524, 241] width 661 height 48
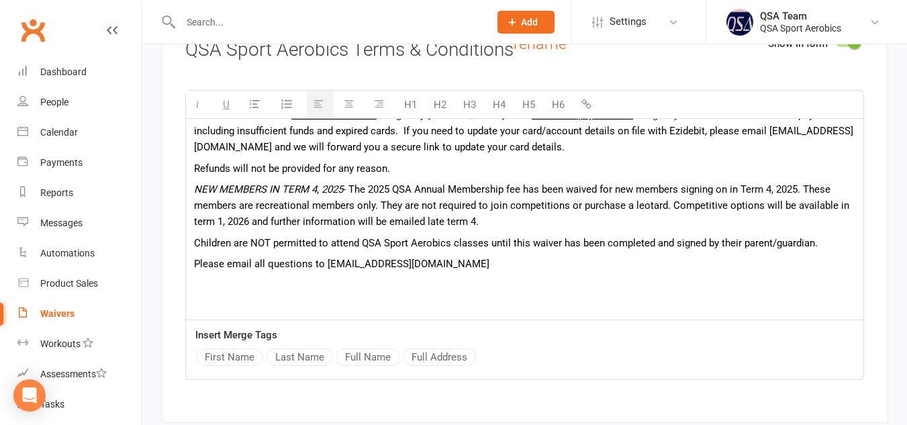
scroll to position [78, 0]
click at [523, 293] on p at bounding box center [524, 285] width 661 height 16
click at [524, 203] on p "NEW MEMBERS IN TERM 4, 2025 - The 2025 QSA Annual Membership fee has been waive…" at bounding box center [524, 205] width 661 height 48
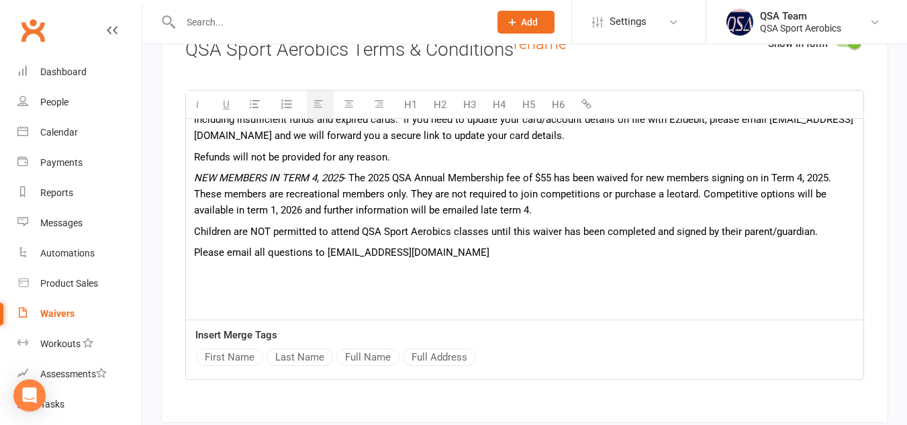
scroll to position [89, 0]
click at [409, 208] on p "NEW MEMBERS IN TERM 4, 2025 - The 2025 QSA Annual Membership fee of $55 has bee…" at bounding box center [524, 193] width 661 height 48
click at [457, 218] on p "NEW MEMBERS IN TERM 4, 2025 - The 2025 QSA Annual Membership fee of $55 has bee…" at bounding box center [524, 193] width 661 height 48
click at [527, 211] on p "NEW MEMBERS IN TERM 4, 2025 - The 2025 QSA Annual Membership fee of $55 has bee…" at bounding box center [524, 193] width 661 height 48
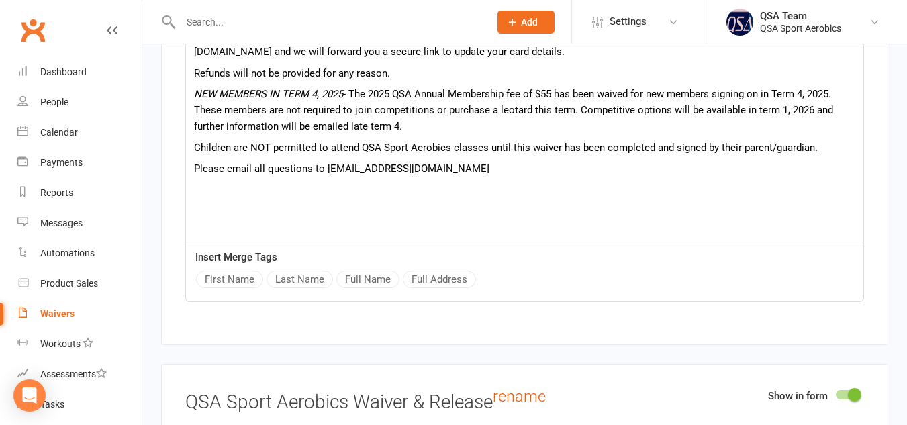
scroll to position [2659, 0]
click at [310, 176] on p "Please email all questions to [EMAIL_ADDRESS][DOMAIN_NAME]" at bounding box center [524, 168] width 661 height 16
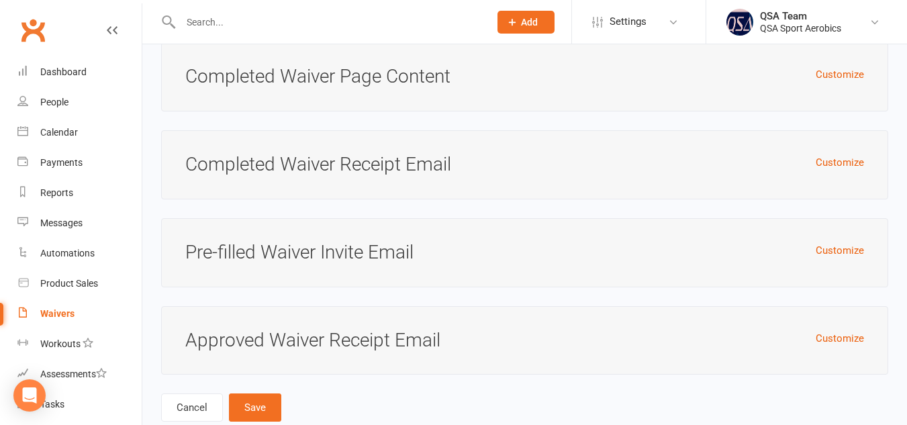
scroll to position [5326, 0]
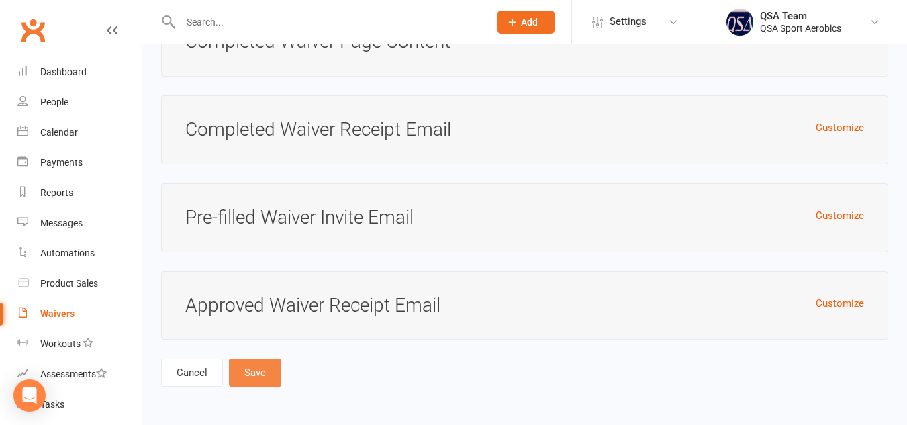
click at [263, 367] on button "Save" at bounding box center [255, 373] width 52 height 28
